Goal: Navigation & Orientation: Find specific page/section

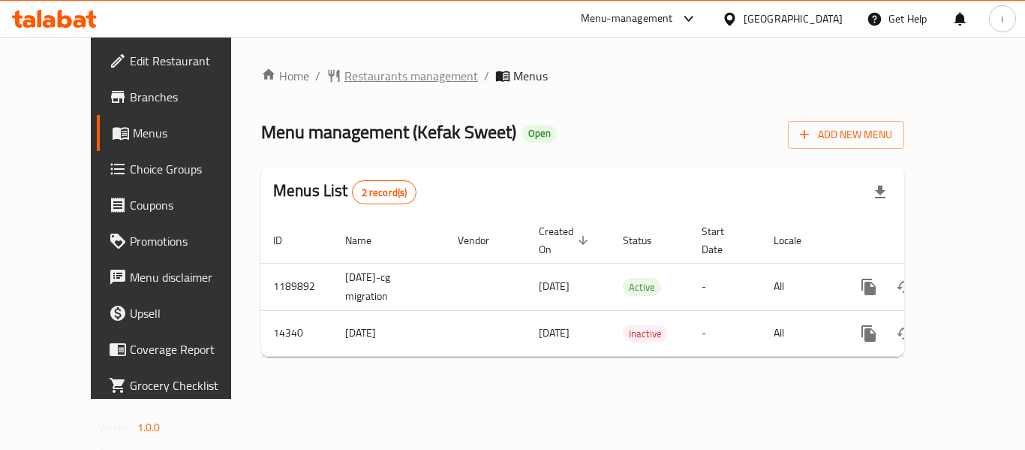
click at [344, 77] on span "Restaurants management" at bounding box center [411, 76] width 134 height 18
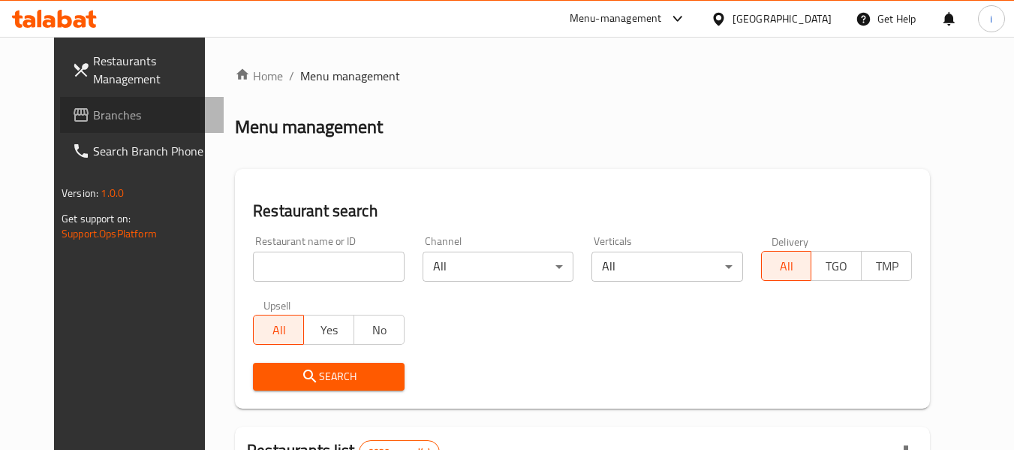
click at [93, 106] on span "Branches" at bounding box center [152, 115] width 119 height 18
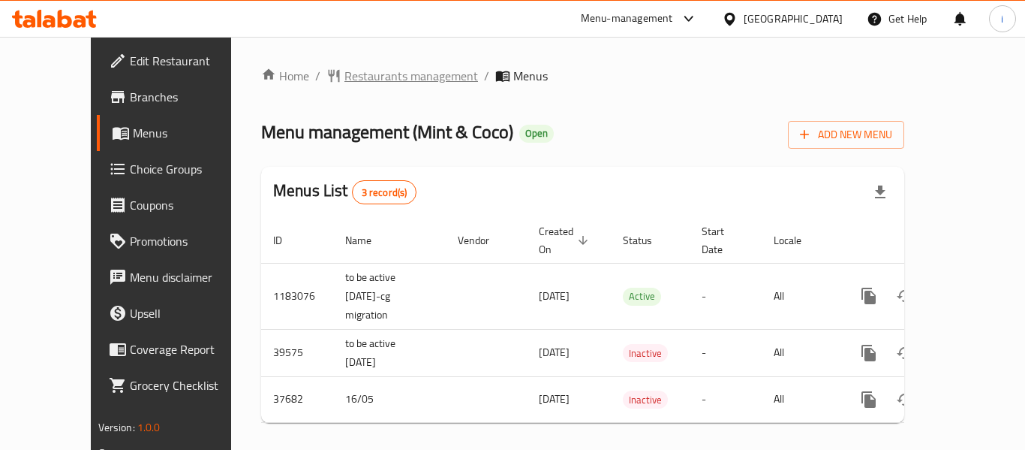
click at [344, 83] on span "Restaurants management" at bounding box center [411, 76] width 134 height 18
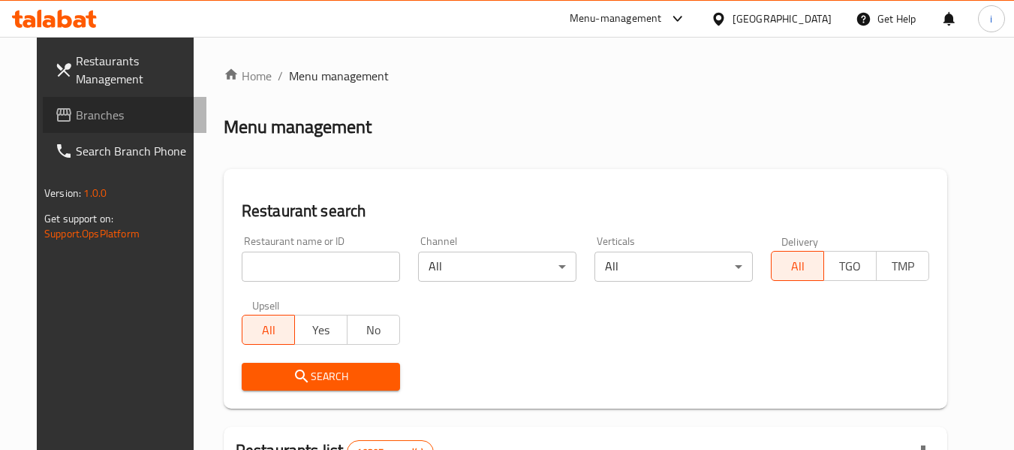
click at [92, 121] on span "Branches" at bounding box center [135, 115] width 119 height 18
